Goal: Complete application form

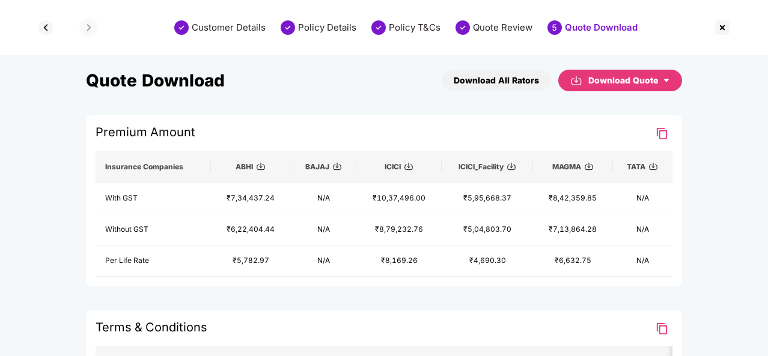
click at [726, 28] on img at bounding box center [721, 27] width 19 height 19
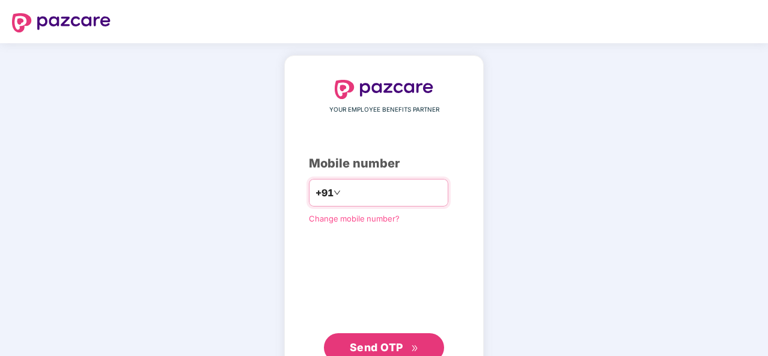
click at [352, 189] on input "number" at bounding box center [392, 192] width 99 height 19
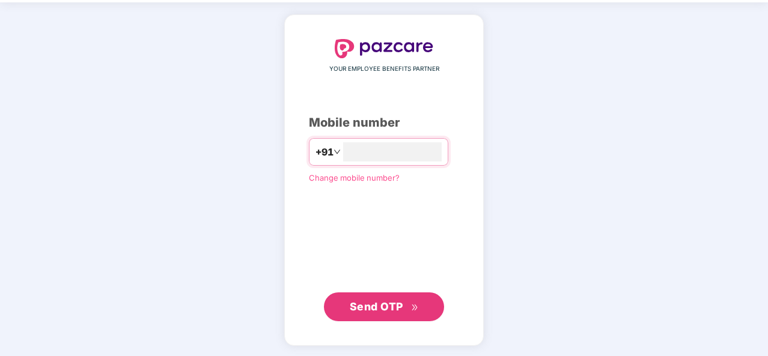
type input "**********"
click at [387, 300] on span "Send OTP" at bounding box center [376, 306] width 53 height 13
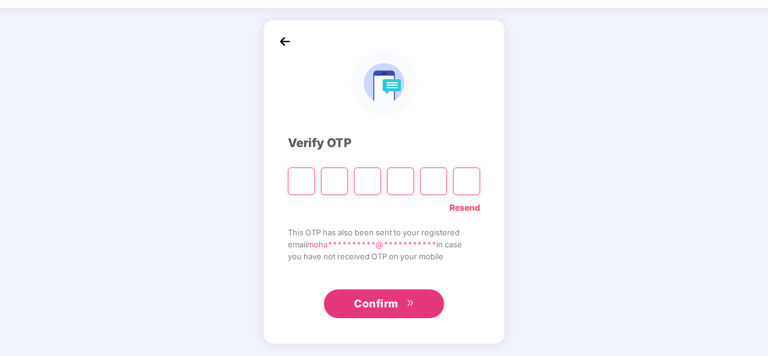
scroll to position [35, 0]
type input "*"
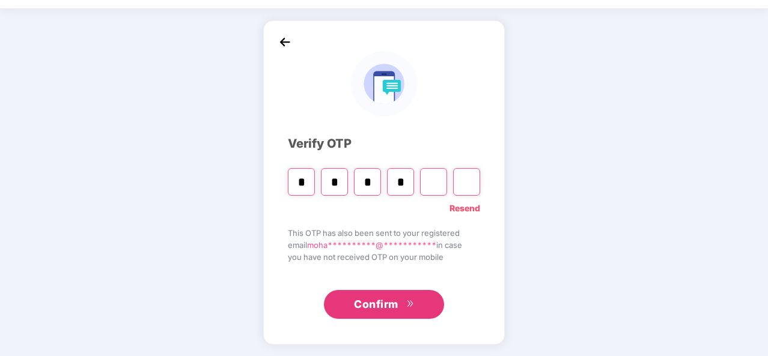
type input "*"
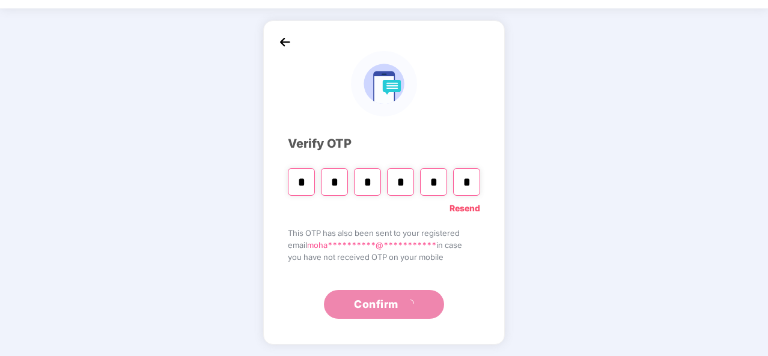
scroll to position [0, 0]
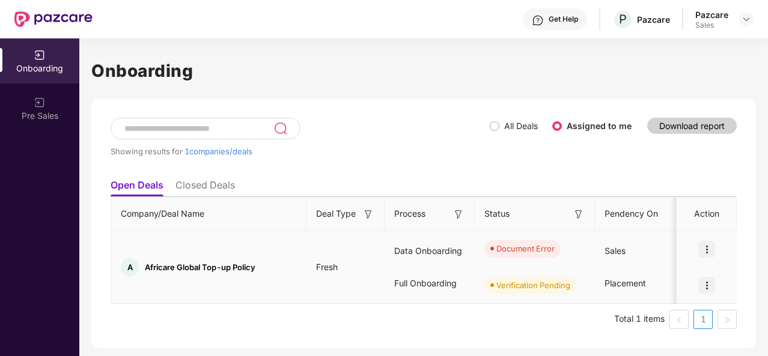
click at [706, 243] on img at bounding box center [706, 249] width 17 height 17
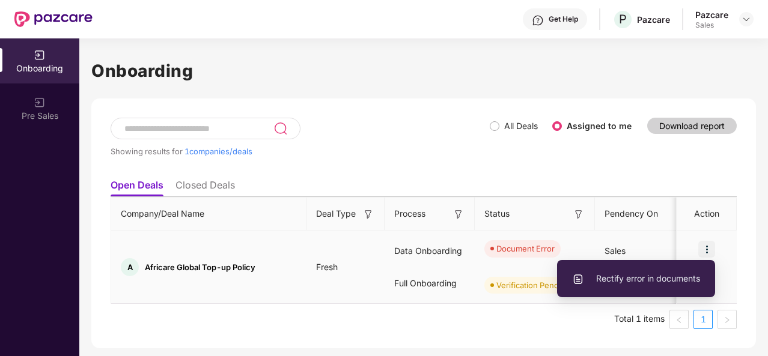
click at [625, 286] on li "Rectify error in documents" at bounding box center [636, 278] width 158 height 25
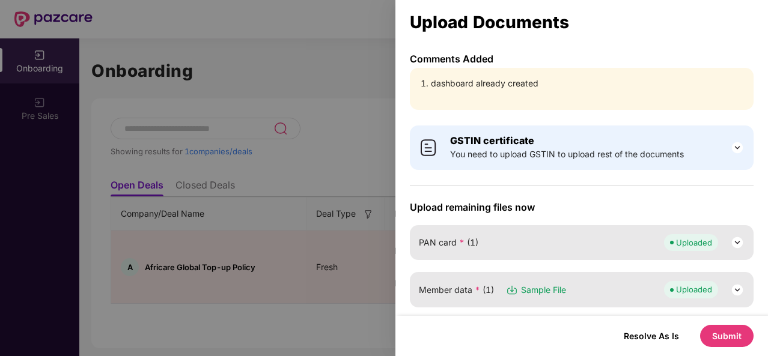
click at [739, 145] on img at bounding box center [737, 148] width 14 height 14
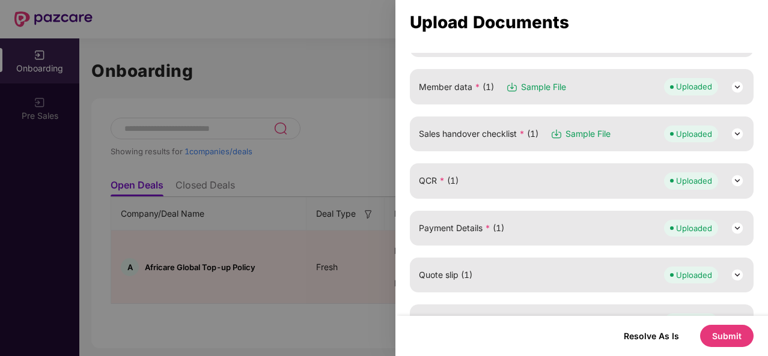
scroll to position [535, 0]
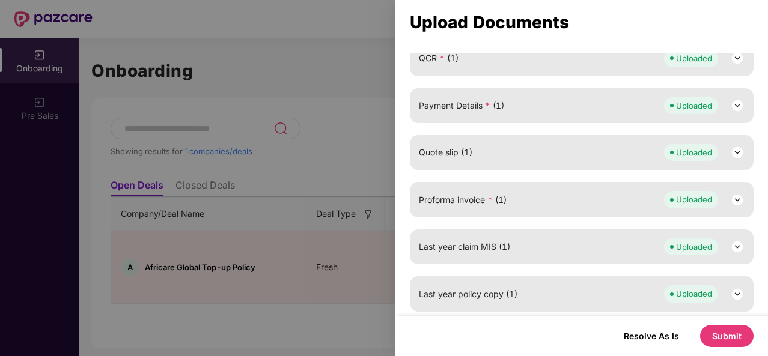
click at [736, 288] on img at bounding box center [737, 294] width 14 height 14
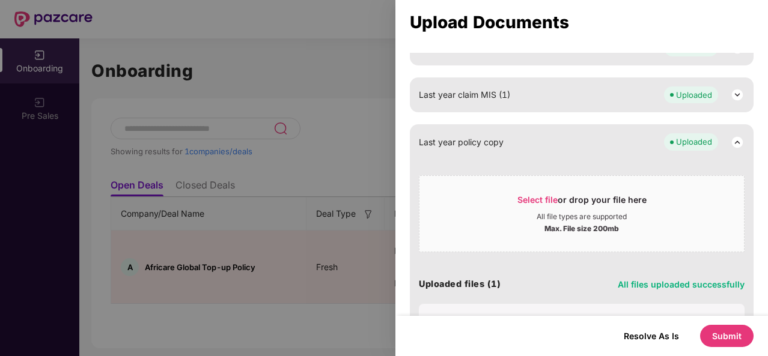
scroll to position [636, 0]
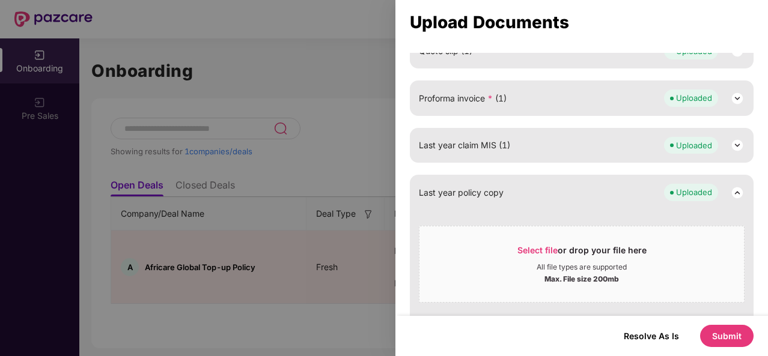
click at [735, 144] on img at bounding box center [737, 145] width 14 height 14
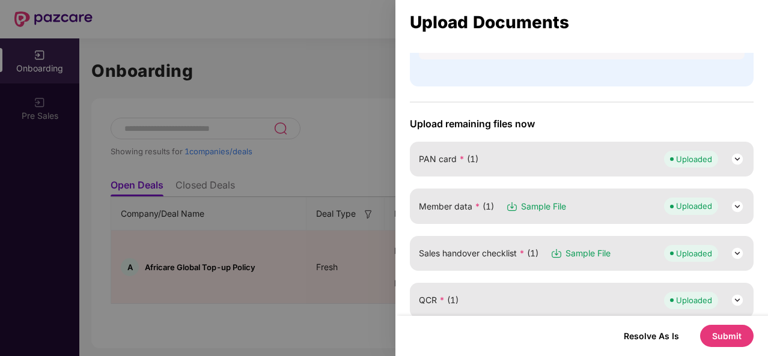
scroll to position [293, 0]
click at [736, 155] on img at bounding box center [737, 158] width 14 height 14
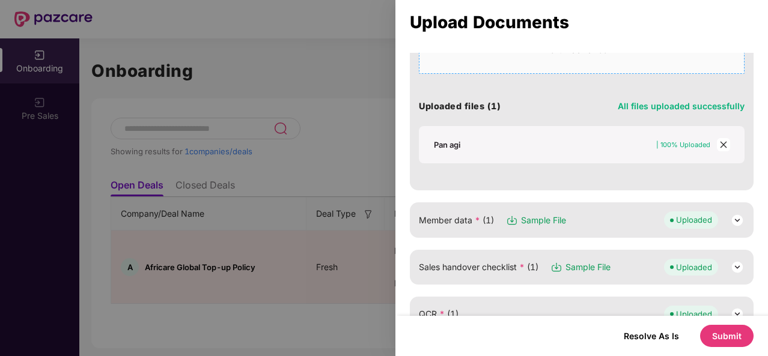
scroll to position [566, 0]
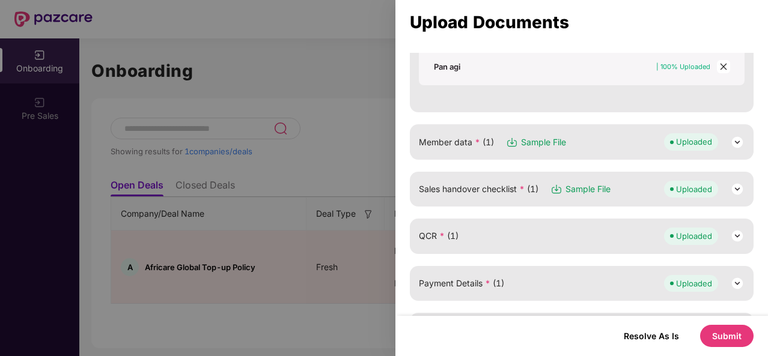
click at [738, 138] on img at bounding box center [737, 142] width 14 height 14
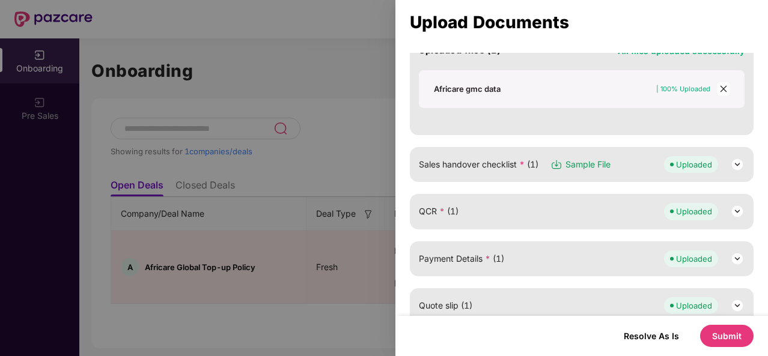
scroll to position [800, 0]
click at [736, 160] on img at bounding box center [737, 164] width 14 height 14
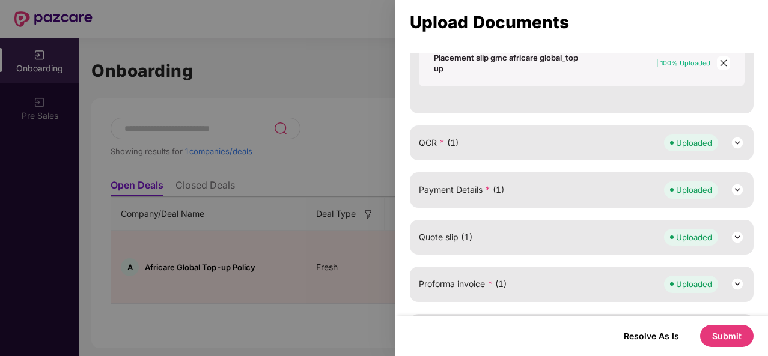
scroll to position [1087, 0]
click at [741, 136] on img at bounding box center [737, 142] width 14 height 14
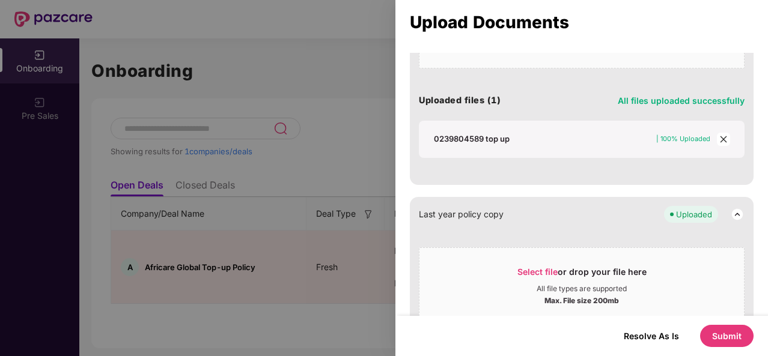
scroll to position [1796, 0]
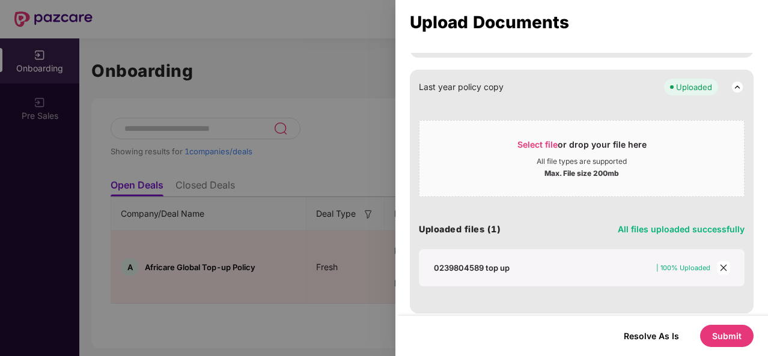
click at [715, 337] on button "Submit" at bounding box center [726, 336] width 53 height 22
